Goal: Information Seeking & Learning: Find contact information

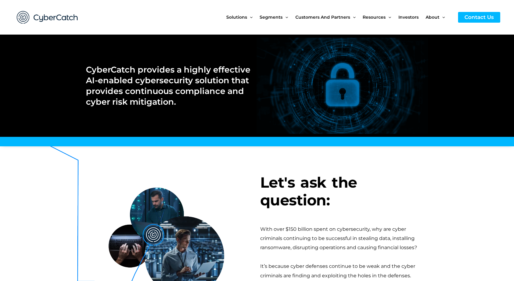
click at [142, 17] on div at bounding box center [83, 17] width 144 height 35
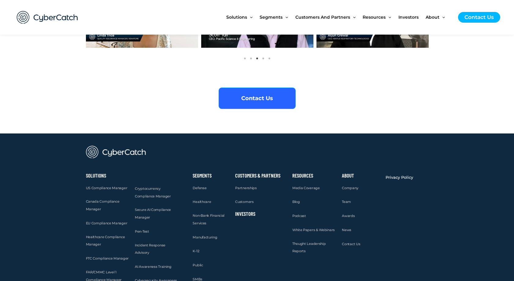
scroll to position [2360, 0]
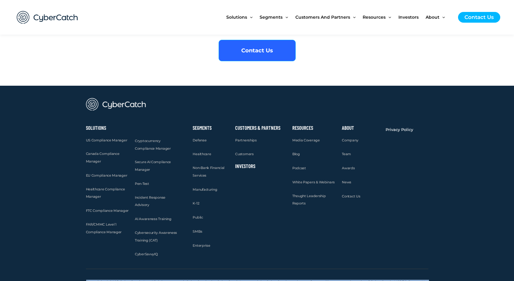
drag, startPoint x: 87, startPoint y: 271, endPoint x: 408, endPoint y: 287, distance: 320.8
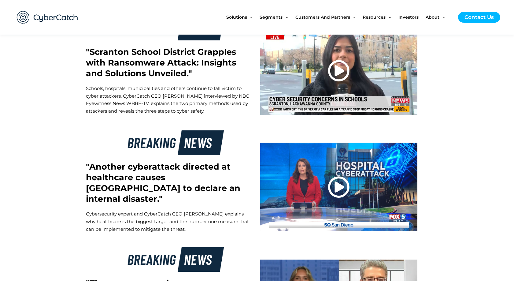
scroll to position [1688, 0]
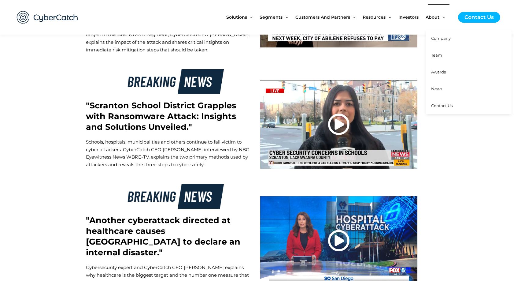
click at [437, 104] on span "Contact Us" at bounding box center [441, 105] width 21 height 5
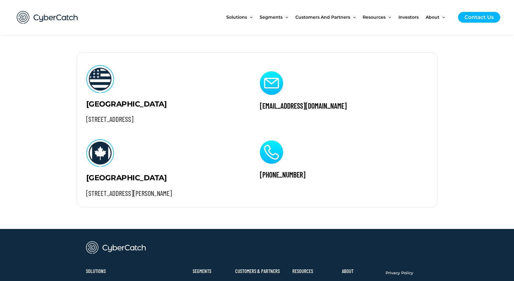
scroll to position [611, 0]
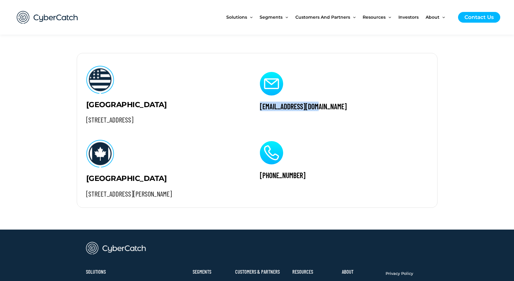
drag, startPoint x: 325, startPoint y: 107, endPoint x: 257, endPoint y: 107, distance: 67.9
click at [257, 107] on div "[EMAIL_ADDRESS][DOMAIN_NAME] [PHONE_NUMBER]" at bounding box center [343, 130] width 184 height 154
copy h2 "[EMAIL_ADDRESS][DOMAIN_NAME]"
